Goal: Task Accomplishment & Management: Complete application form

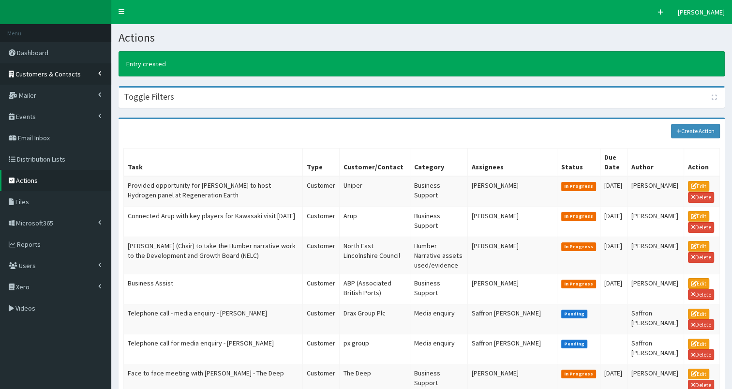
drag, startPoint x: 0, startPoint y: 0, endPoint x: 58, endPoint y: 74, distance: 93.7
click at [58, 74] on span "Customers & Contacts" at bounding box center [47, 74] width 65 height 9
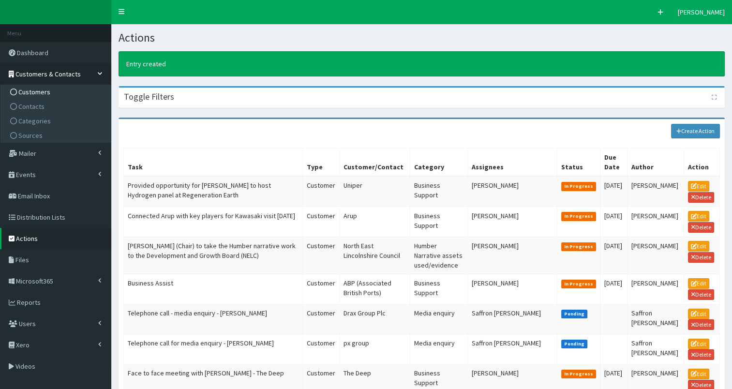
click at [59, 89] on link "Customers" at bounding box center [57, 92] width 108 height 15
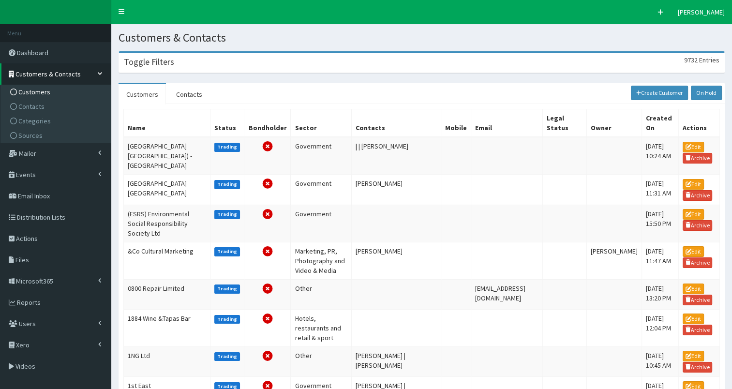
click at [160, 69] on div "Toggle Filters 9732 Entries" at bounding box center [421, 63] width 605 height 20
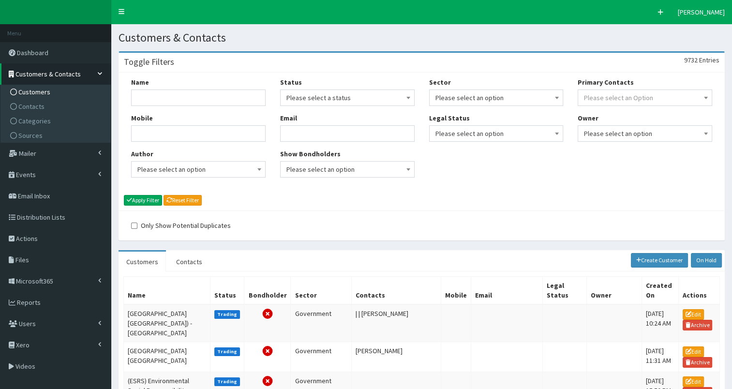
click at [139, 109] on div "Name Mobile Author Please select an option Developer Paige McGowan Diana Taylor…" at bounding box center [198, 130] width 149 height 107
click at [147, 93] on input "Name" at bounding box center [198, 97] width 134 height 16
type input "Pagabo"
click at [142, 201] on button "Apply Filter" at bounding box center [143, 200] width 38 height 11
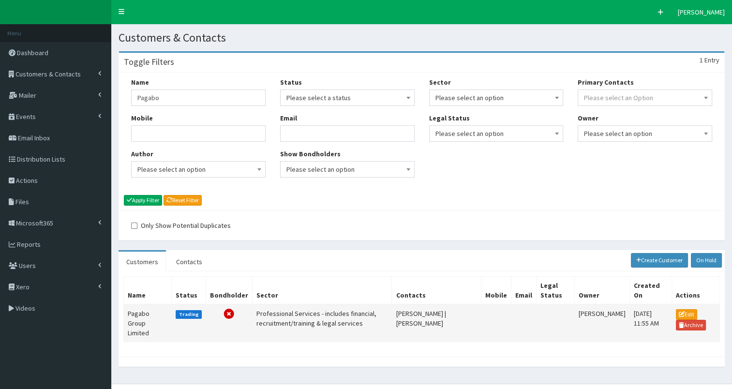
click at [135, 316] on td "Pagabo Group Limited" at bounding box center [148, 323] width 48 height 38
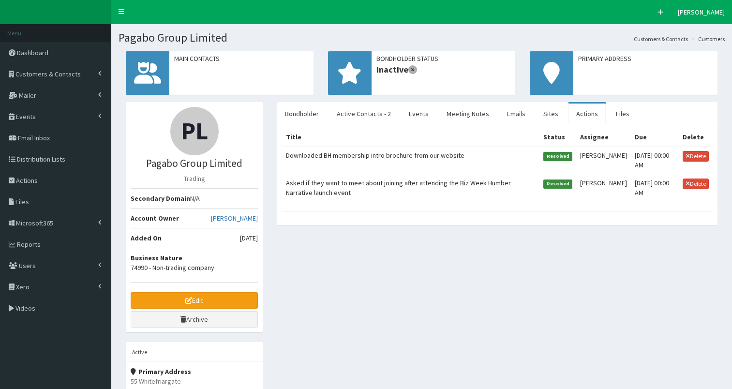
select select "50"
click at [362, 112] on link "Active Contacts - 2" at bounding box center [364, 113] width 70 height 20
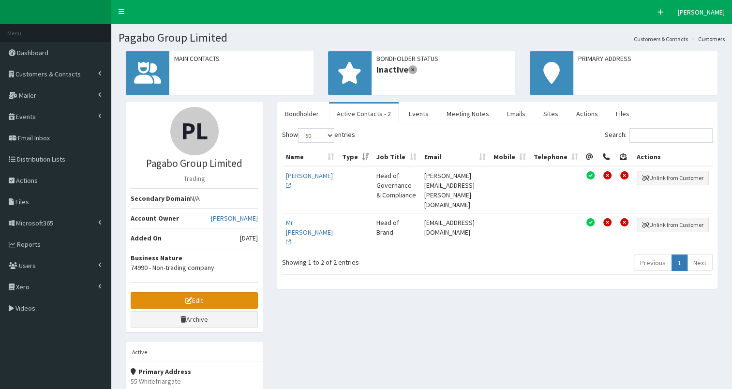
click at [225, 298] on link "Edit" at bounding box center [194, 300] width 127 height 16
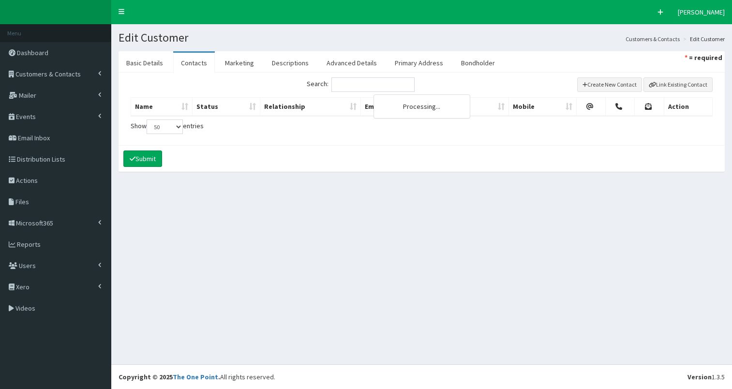
select select "50"
select select
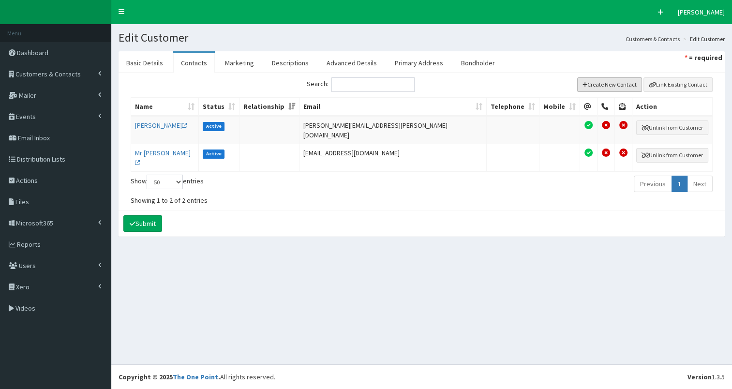
click at [614, 85] on button "Create New Contact" at bounding box center [609, 84] width 65 height 15
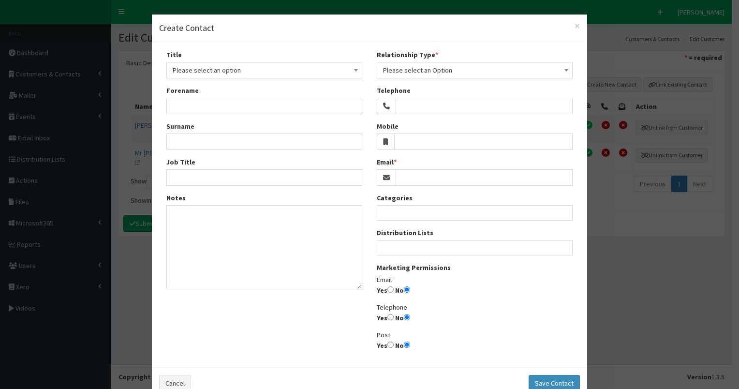
click at [253, 71] on span "Please select an option" at bounding box center [264, 70] width 183 height 14
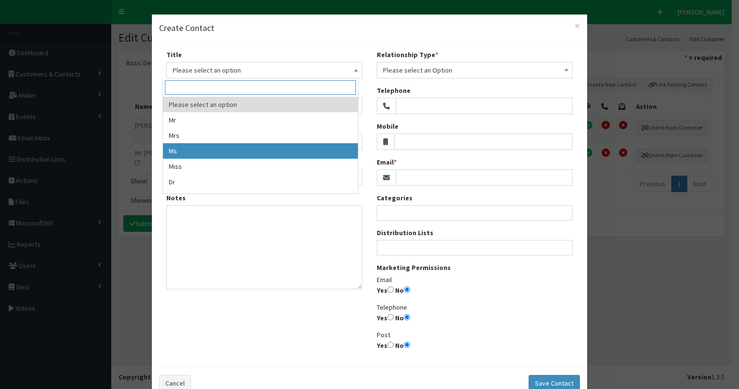
select select "3"
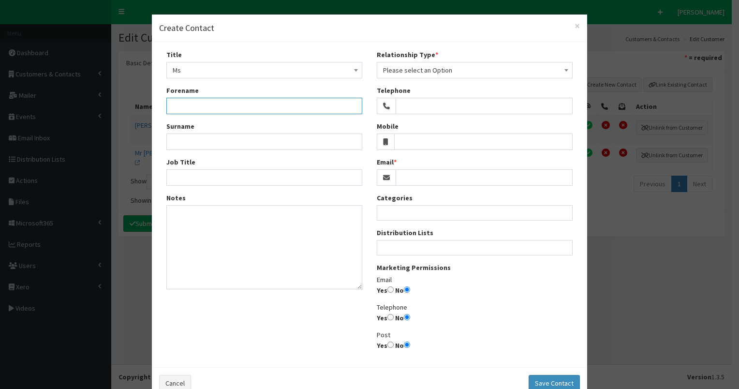
click at [183, 102] on input "Forename" at bounding box center [264, 106] width 196 height 16
type input "[PERSON_NAME]"
click at [172, 180] on input "Job Title" at bounding box center [264, 177] width 196 height 16
type input "Office Manager"
click at [387, 288] on input "Yes" at bounding box center [390, 289] width 6 height 6
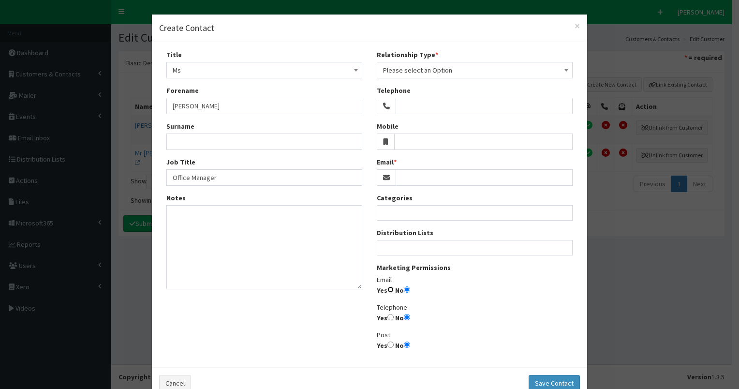
radio input "true"
click at [419, 174] on input "Email" at bounding box center [484, 177] width 177 height 16
paste input "[PERSON_NAME][EMAIL_ADDRESS][PERSON_NAME][DOMAIN_NAME]"
type input "[PERSON_NAME][EMAIL_ADDRESS][PERSON_NAME][DOMAIN_NAME]"
click at [199, 135] on input "Surname" at bounding box center [264, 141] width 196 height 16
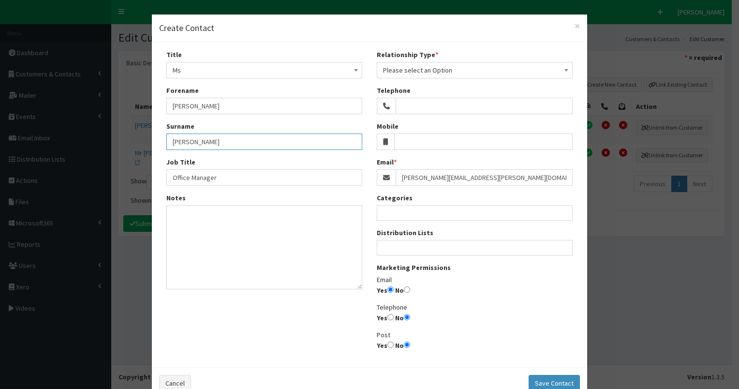
type input "[PERSON_NAME]"
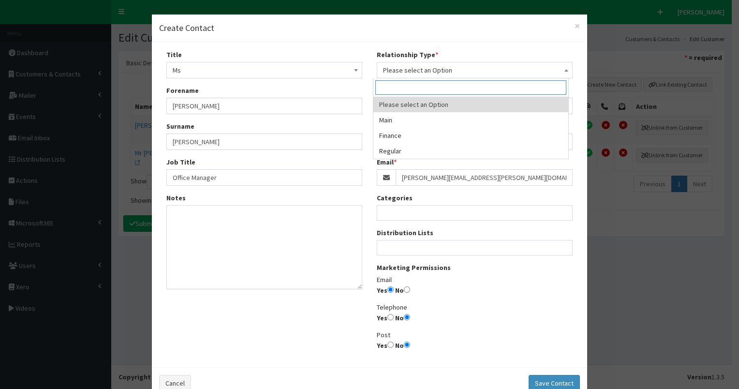
click at [420, 74] on span "Please select an Option" at bounding box center [474, 70] width 183 height 14
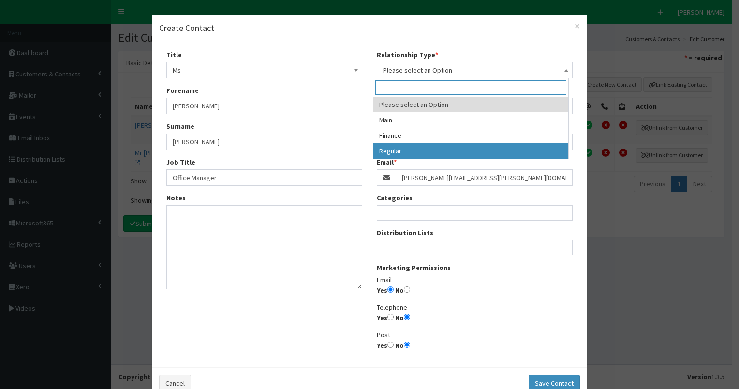
select select "3"
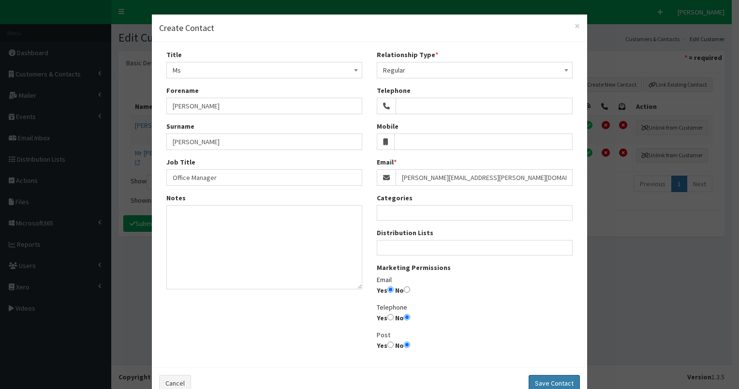
click at [551, 380] on button "Save Contact" at bounding box center [554, 383] width 51 height 16
select select
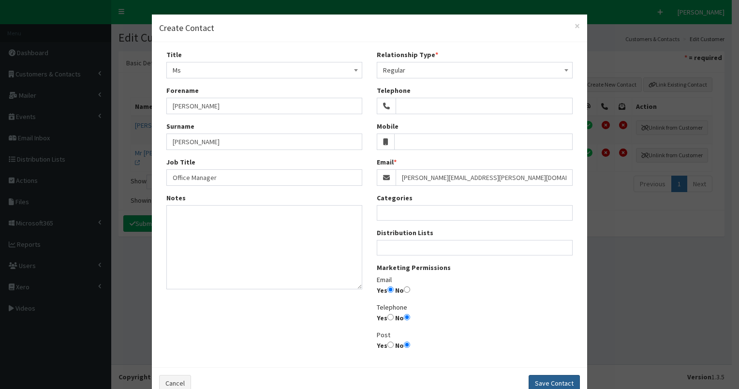
radio input "false"
